Goal: Task Accomplishment & Management: Complete application form

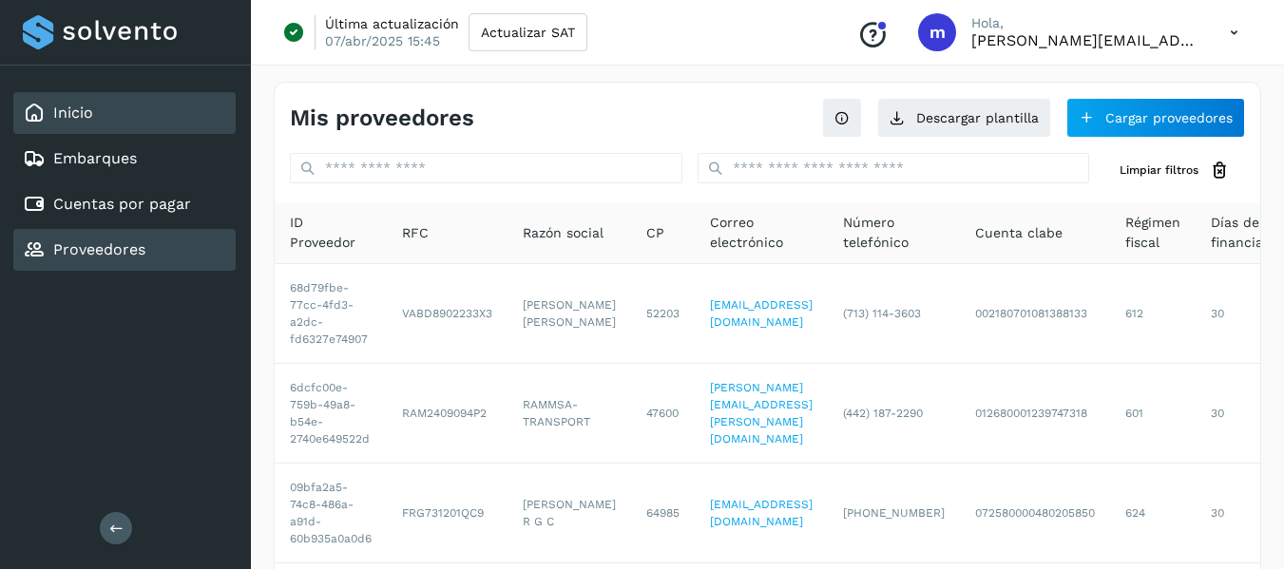
click at [88, 112] on link "Inicio" at bounding box center [73, 113] width 40 height 18
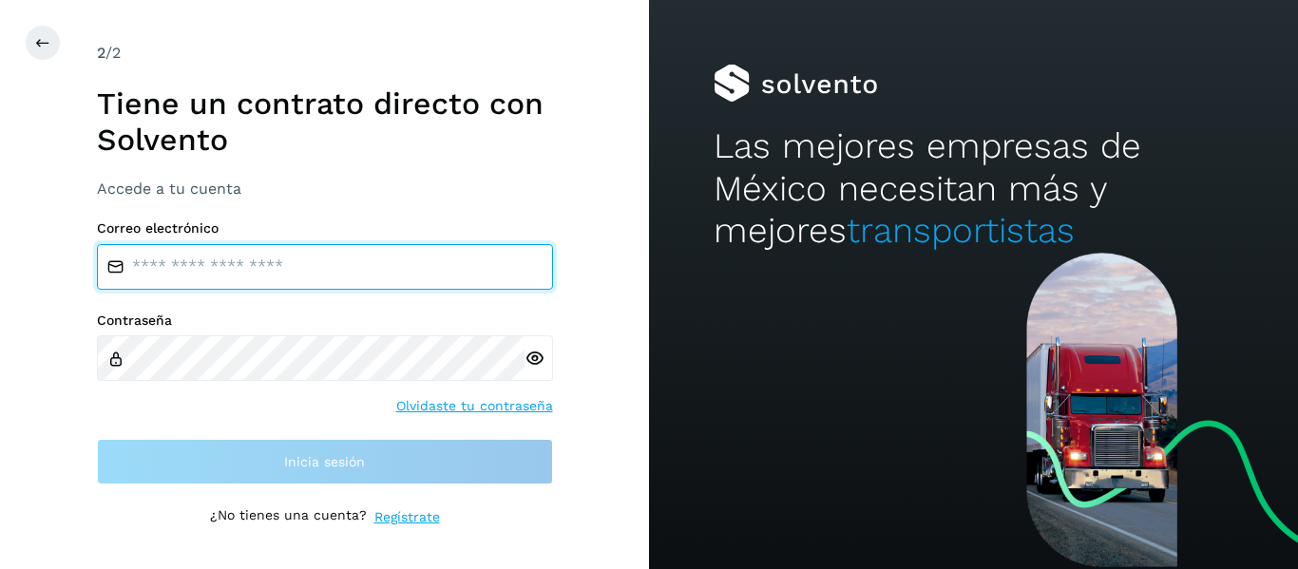
click at [222, 269] on input "email" at bounding box center [325, 267] width 456 height 46
type input "**********"
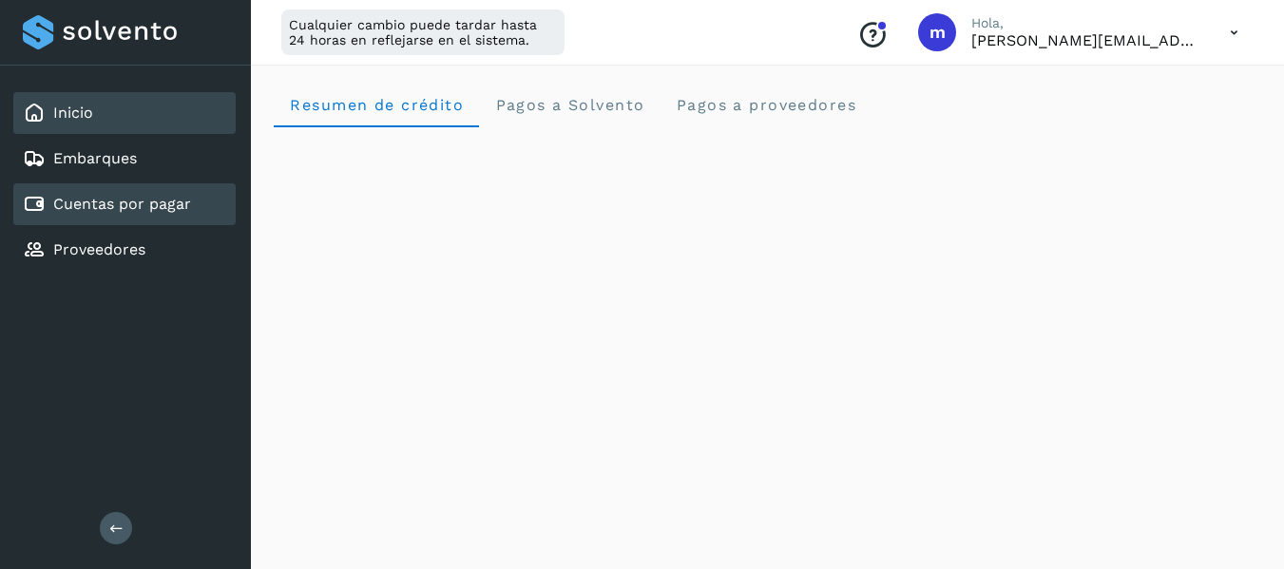
click at [161, 207] on link "Cuentas por pagar" at bounding box center [122, 204] width 138 height 18
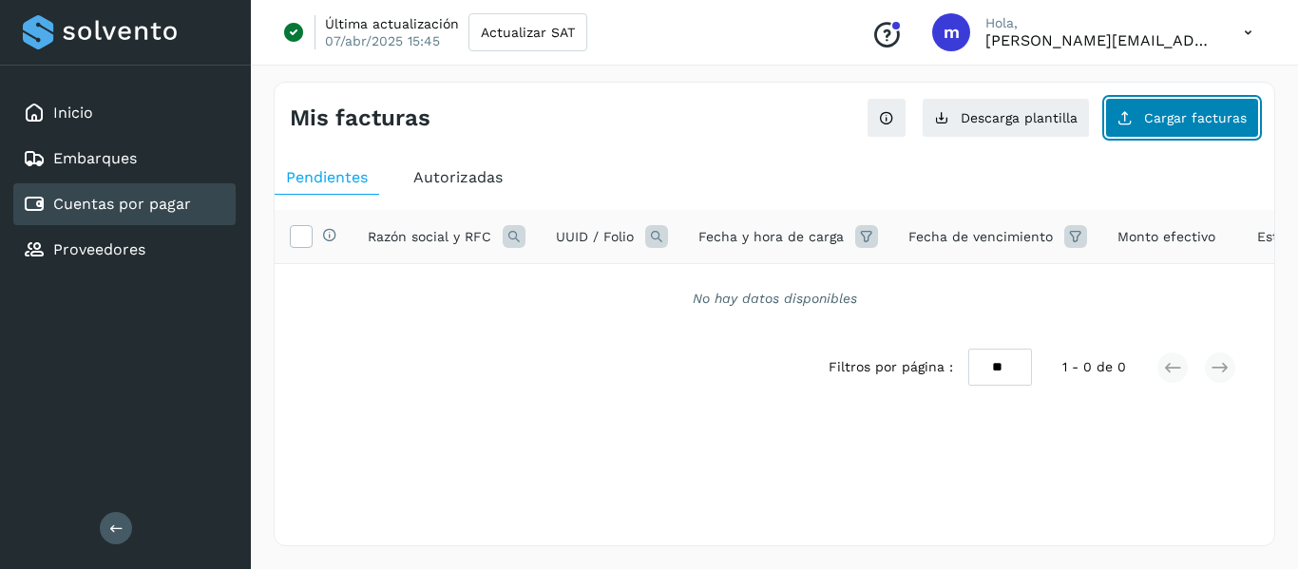
click at [1185, 116] on span "Cargar facturas" at bounding box center [1195, 117] width 103 height 13
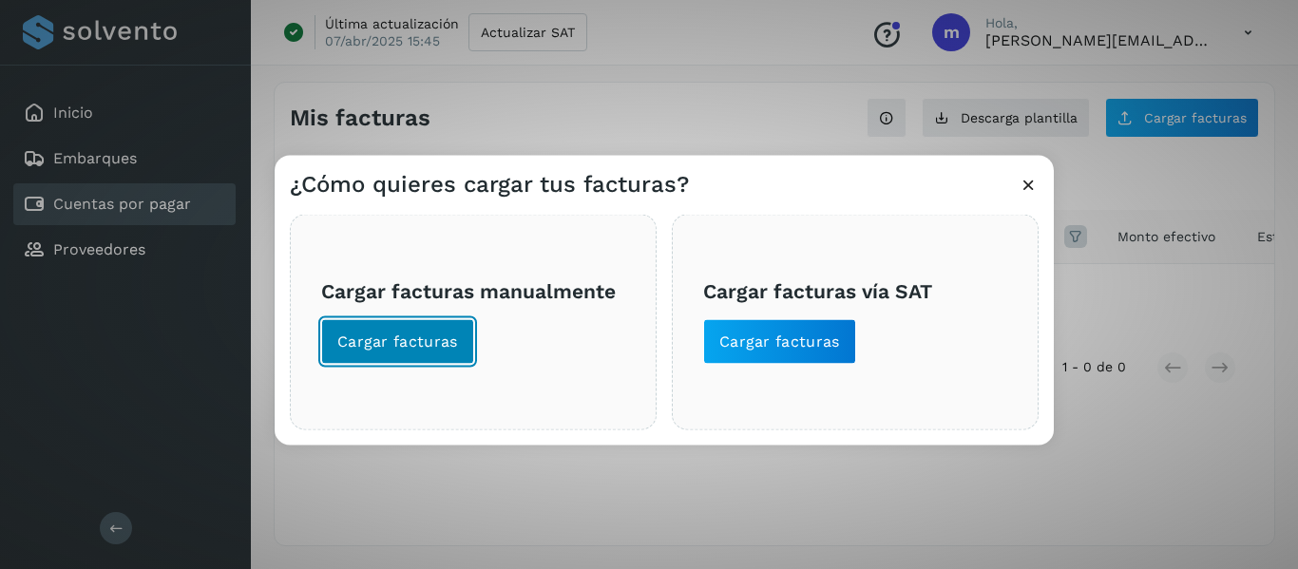
click at [405, 346] on span "Cargar facturas" at bounding box center [397, 341] width 121 height 21
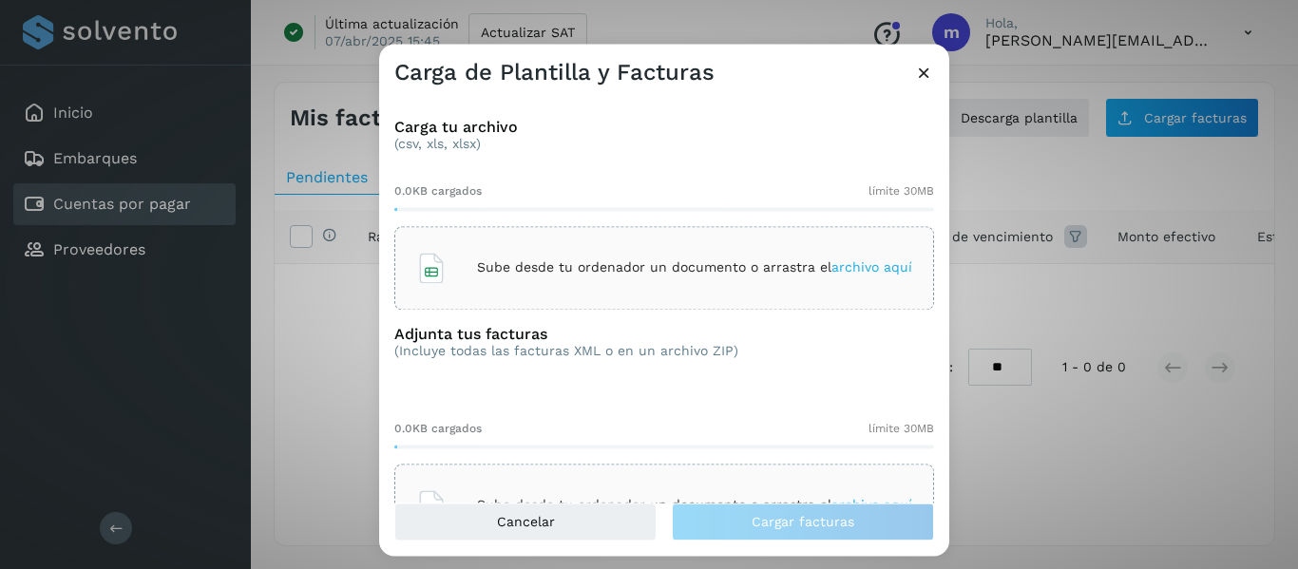
click at [700, 272] on p "Sube desde tu ordenador un documento o arrastra el archivo aquí" at bounding box center [694, 268] width 435 height 16
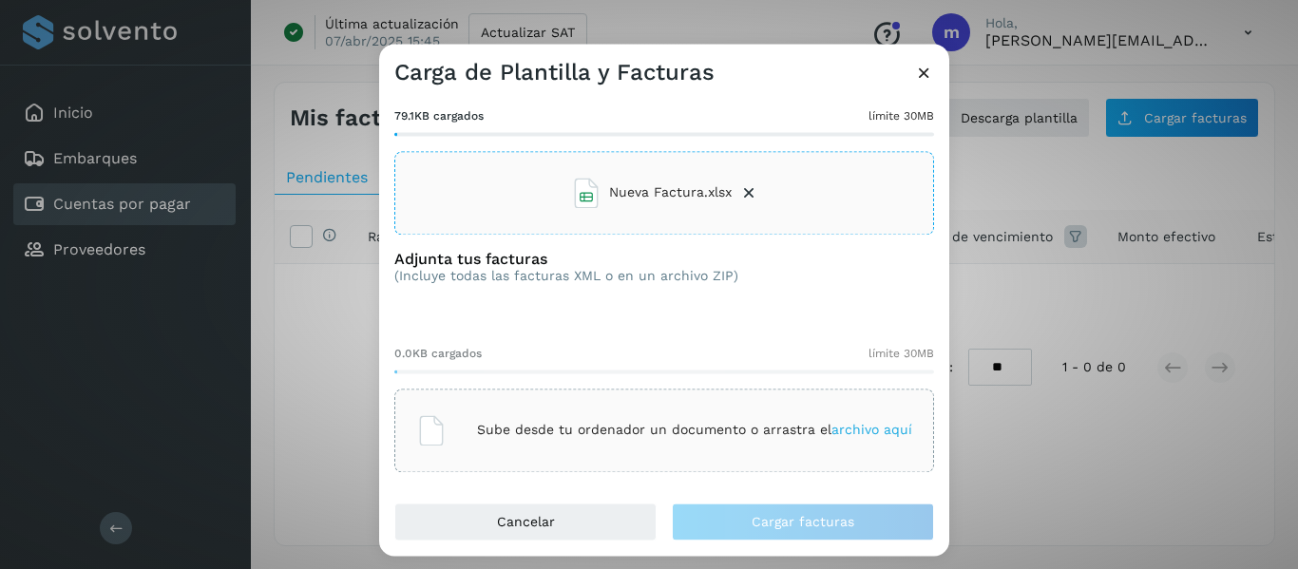
click at [849, 429] on span "archivo aquí" at bounding box center [871, 430] width 81 height 15
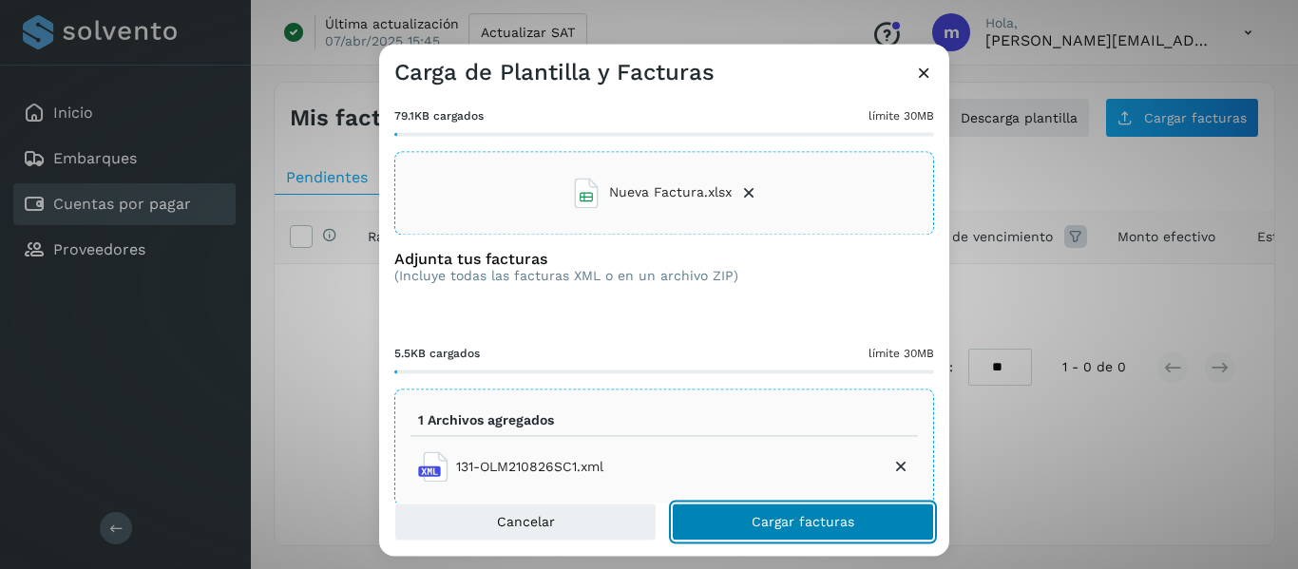
click at [809, 522] on span "Cargar facturas" at bounding box center [803, 521] width 103 height 13
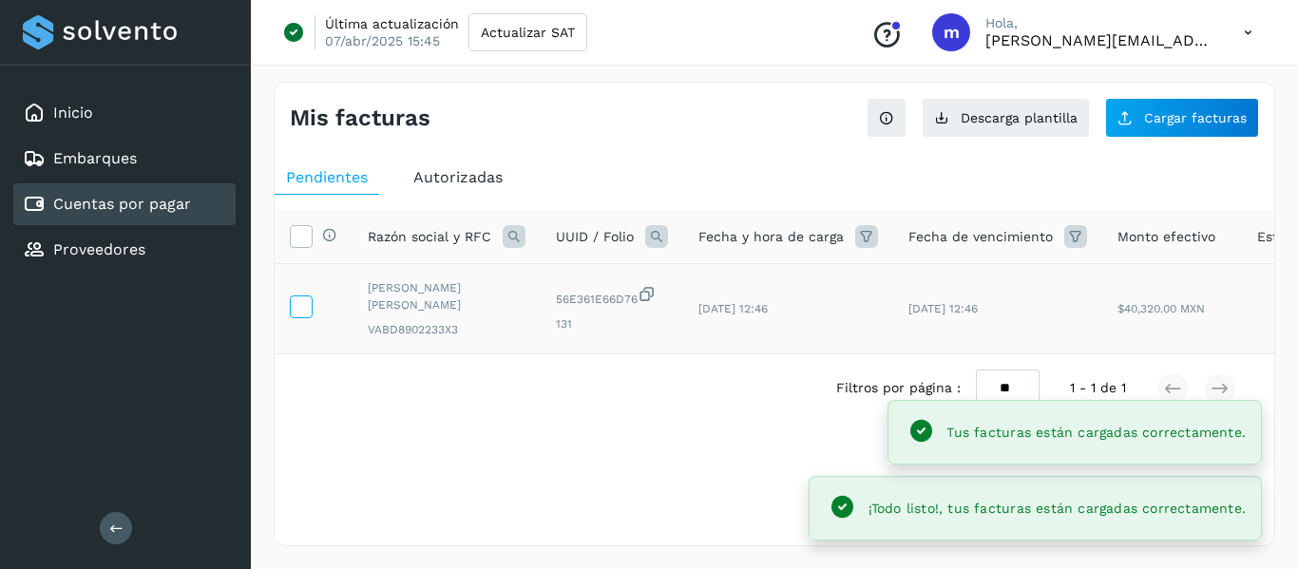
click at [302, 305] on icon at bounding box center [301, 306] width 20 height 20
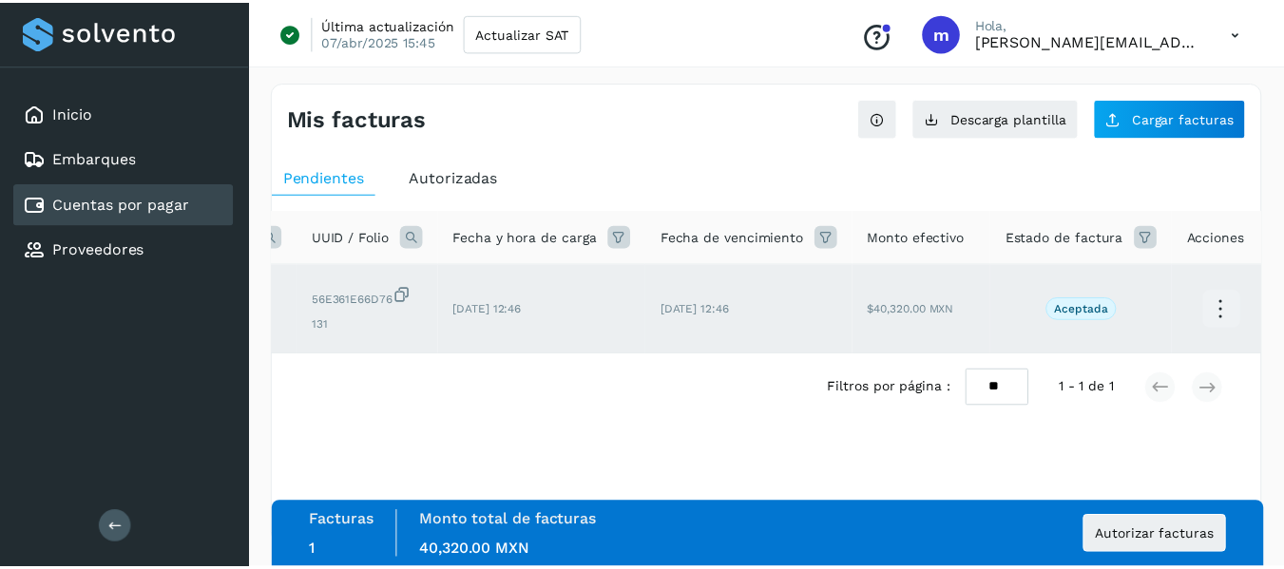
scroll to position [0, 216]
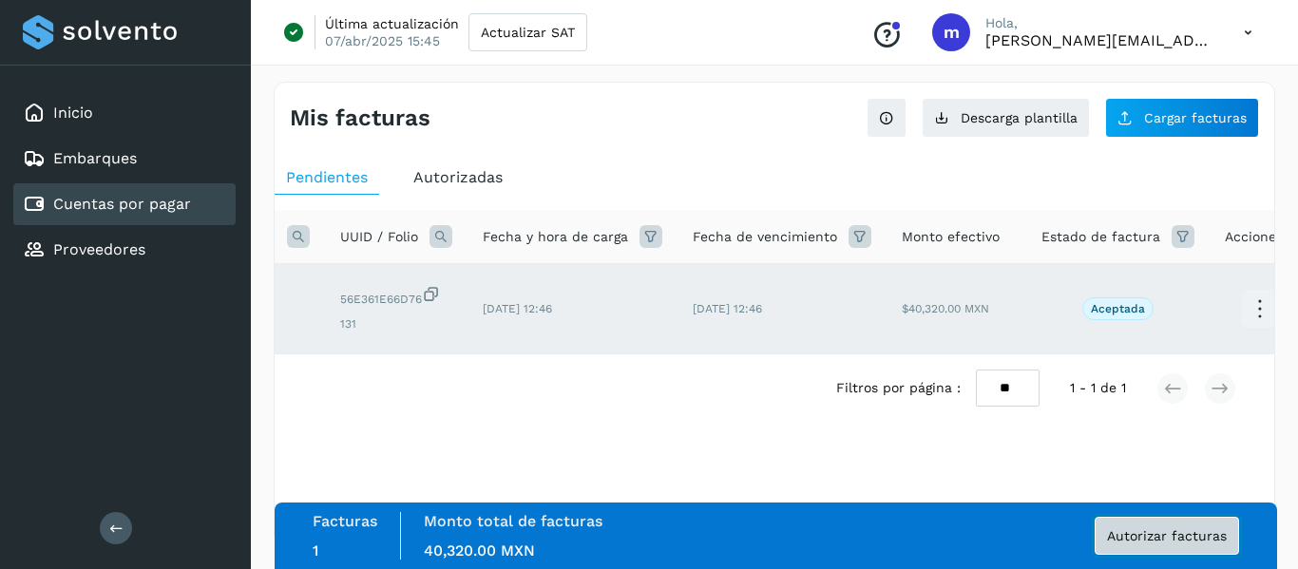
click at [1173, 536] on span "Autorizar facturas" at bounding box center [1167, 535] width 120 height 13
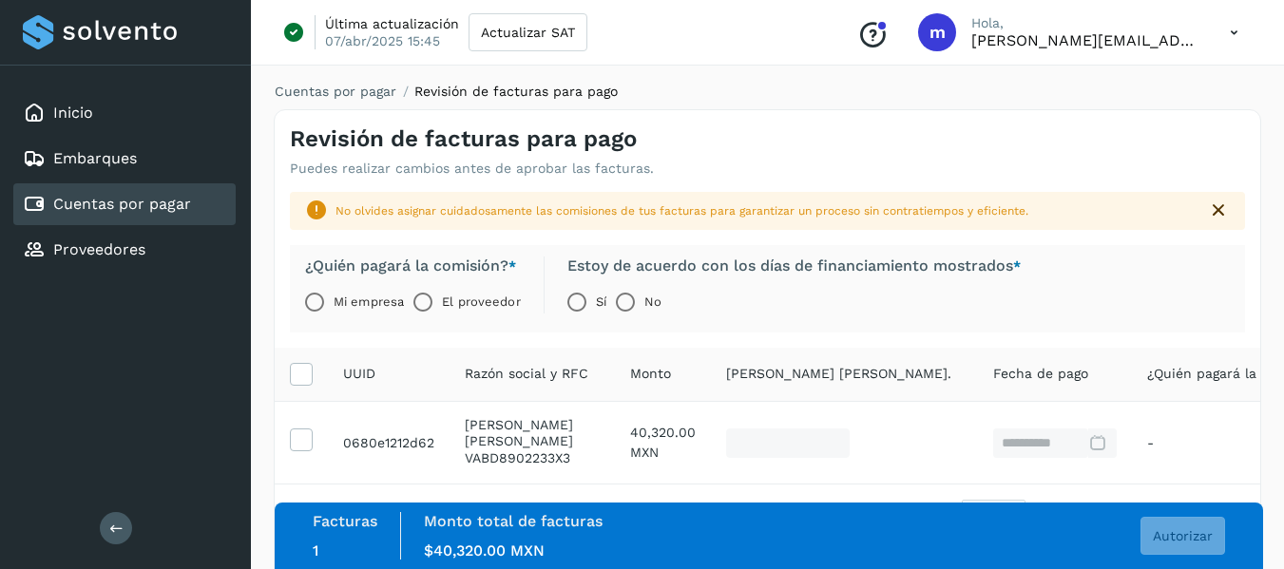
scroll to position [9, 0]
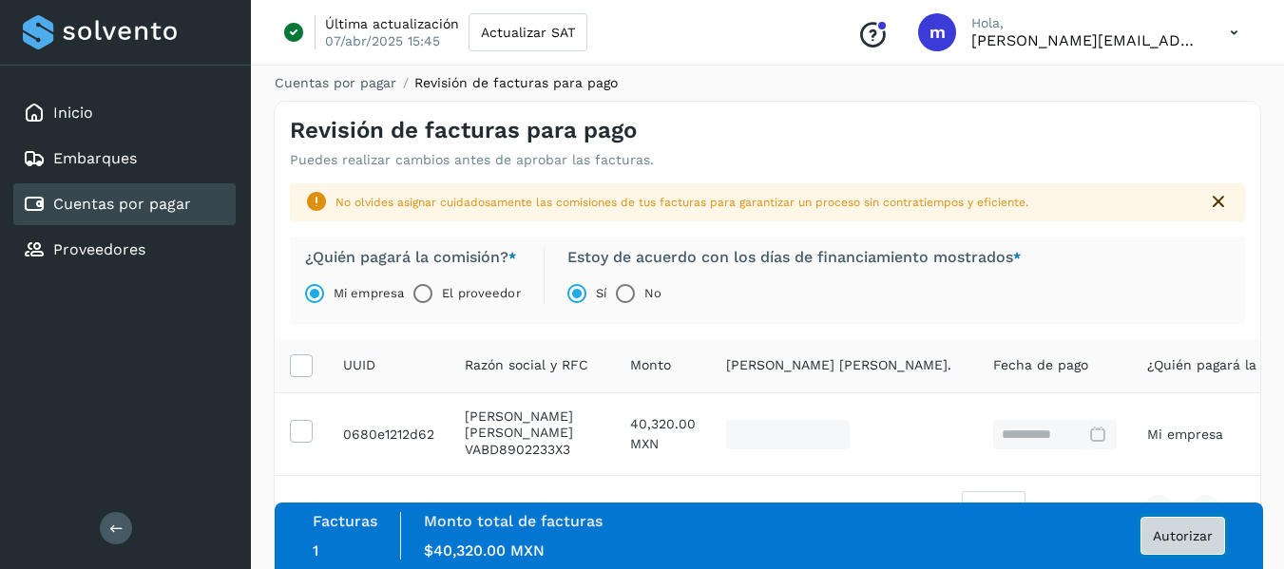
click at [1192, 537] on span "Autorizar" at bounding box center [1183, 535] width 60 height 13
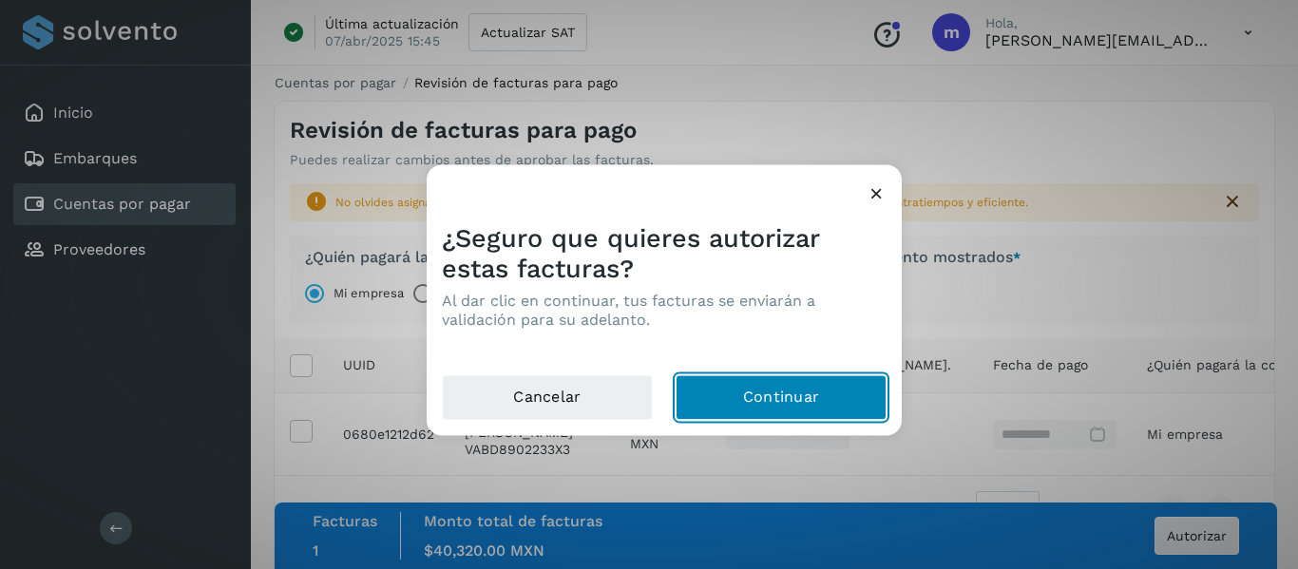
click at [779, 398] on button "Continuar" at bounding box center [781, 397] width 211 height 46
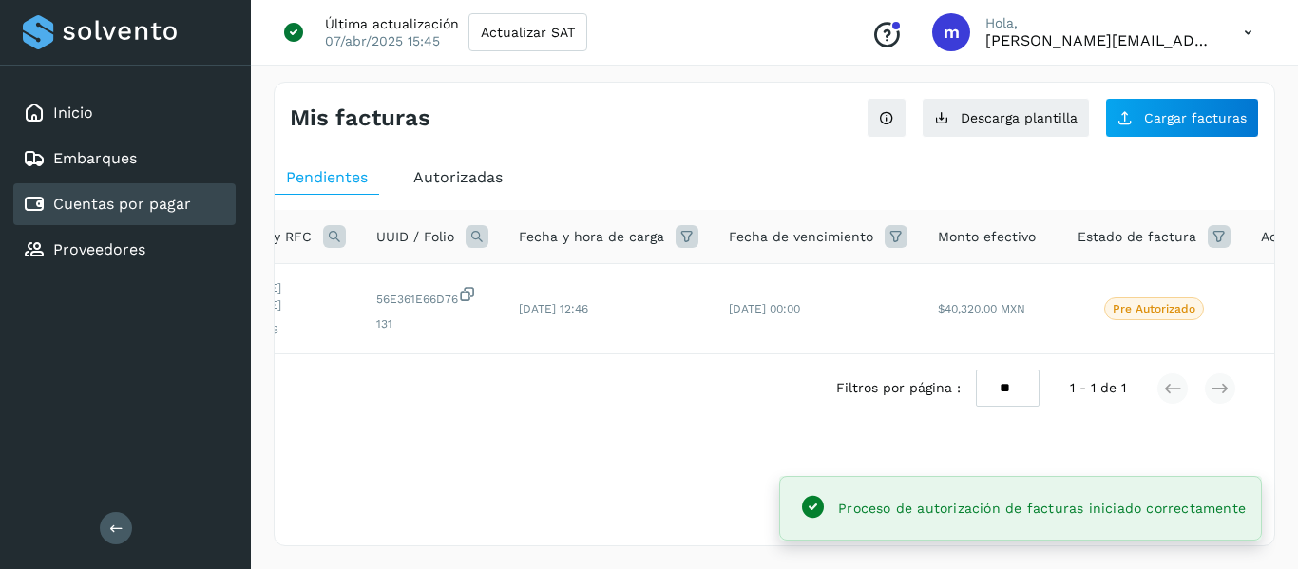
scroll to position [0, 241]
